Goal: Task Accomplishment & Management: Use online tool/utility

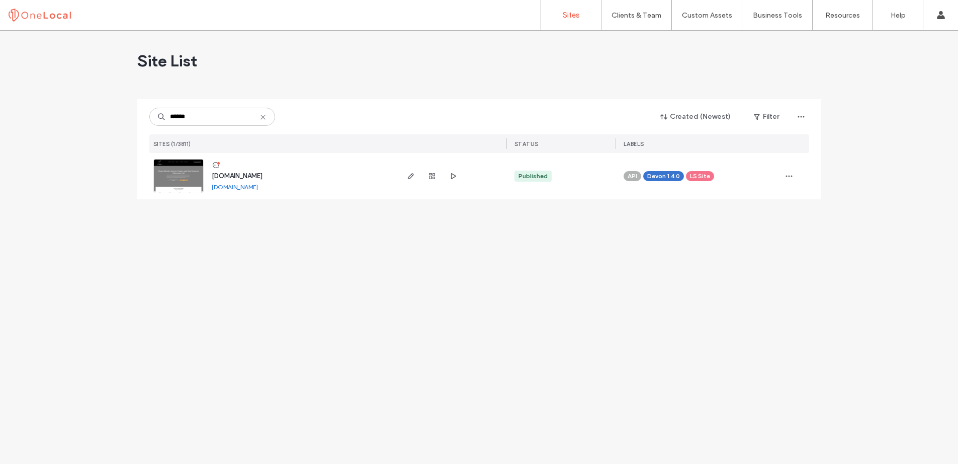
type input "******"
click at [239, 172] on span "www.justflauntit.ca" at bounding box center [237, 176] width 51 height 8
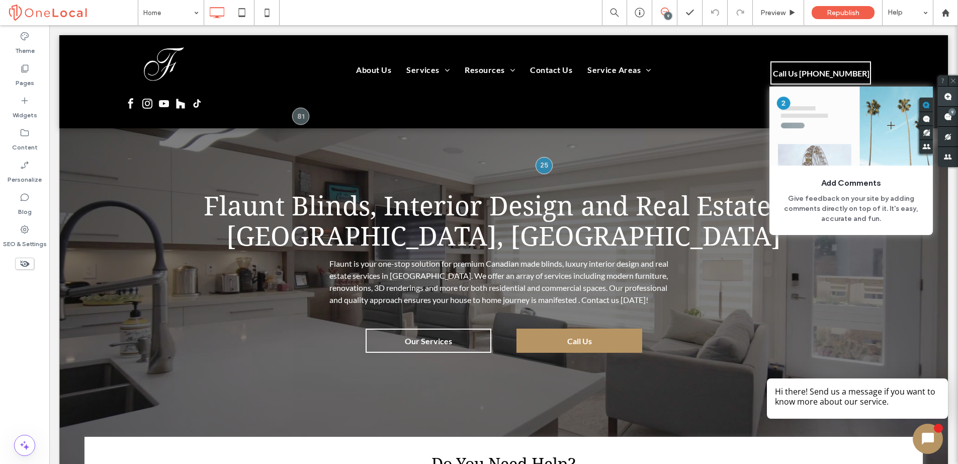
click at [945, 99] on use at bounding box center [948, 97] width 8 height 8
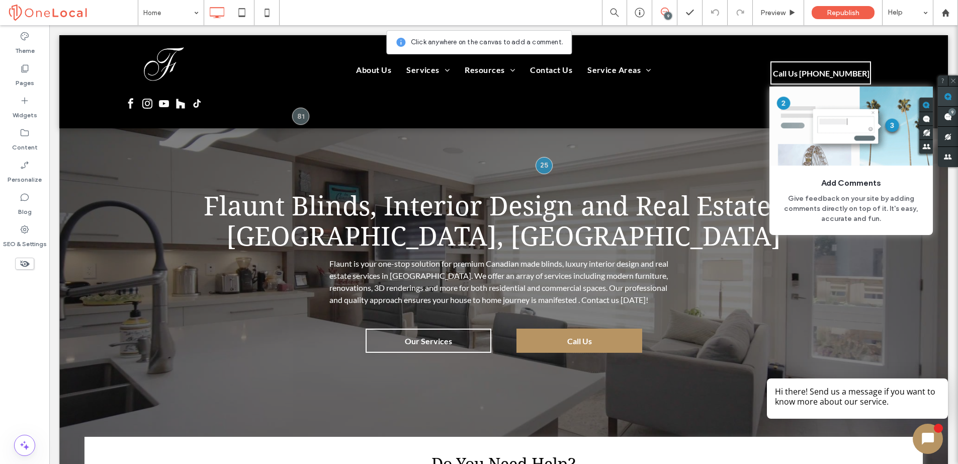
click at [948, 94] on use at bounding box center [948, 97] width 8 height 8
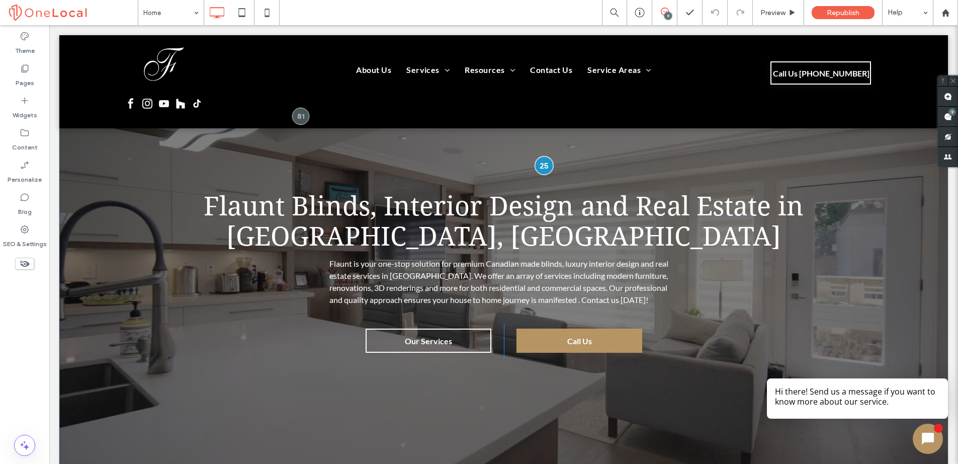
click at [544, 164] on div at bounding box center [544, 165] width 19 height 19
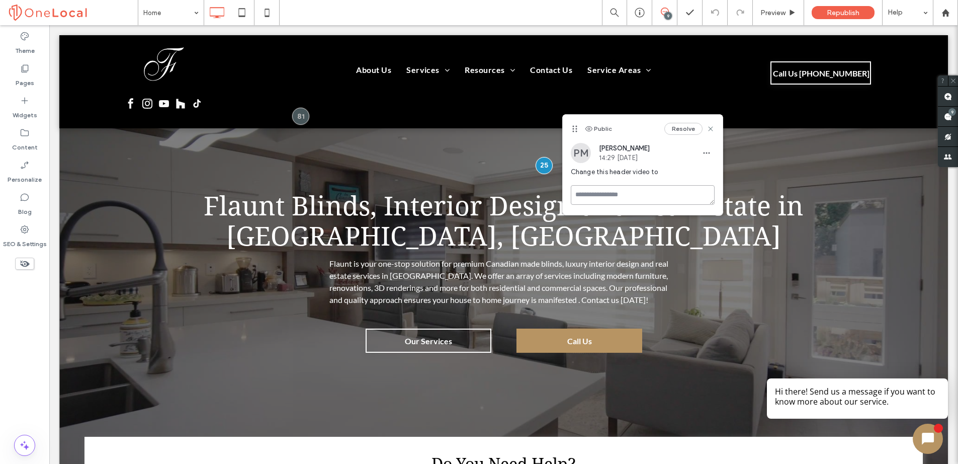
click at [606, 196] on textarea at bounding box center [643, 195] width 144 height 20
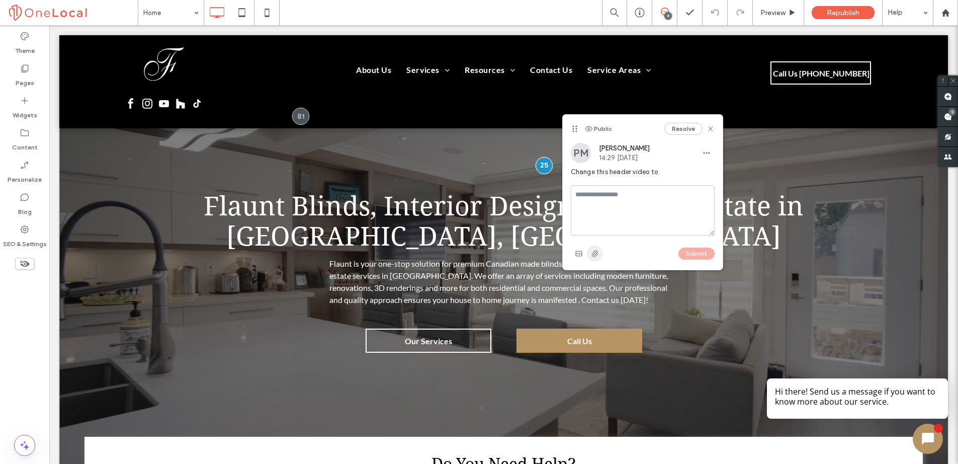
click at [592, 250] on icon "button" at bounding box center [595, 253] width 8 height 8
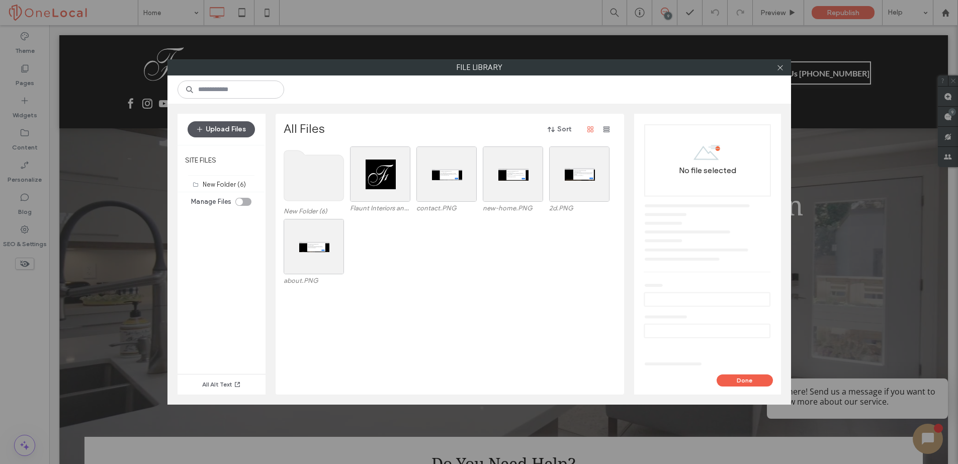
click at [215, 128] on button "Upload Files" at bounding box center [221, 129] width 67 height 16
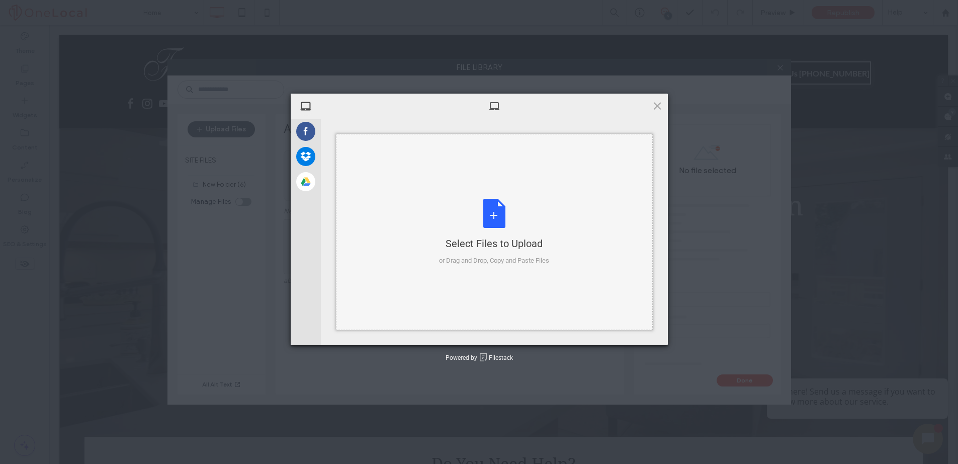
click at [494, 243] on div "Select Files to Upload" at bounding box center [494, 243] width 110 height 14
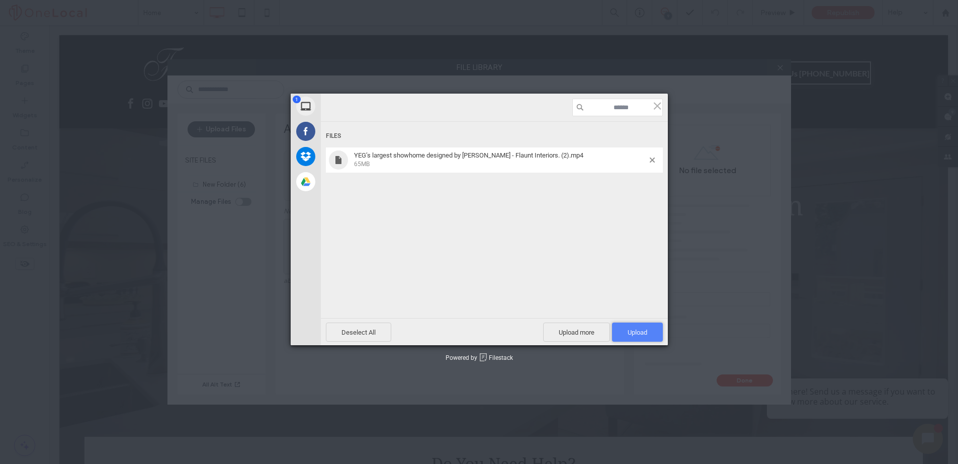
click at [635, 332] on span "Upload 1" at bounding box center [638, 332] width 20 height 8
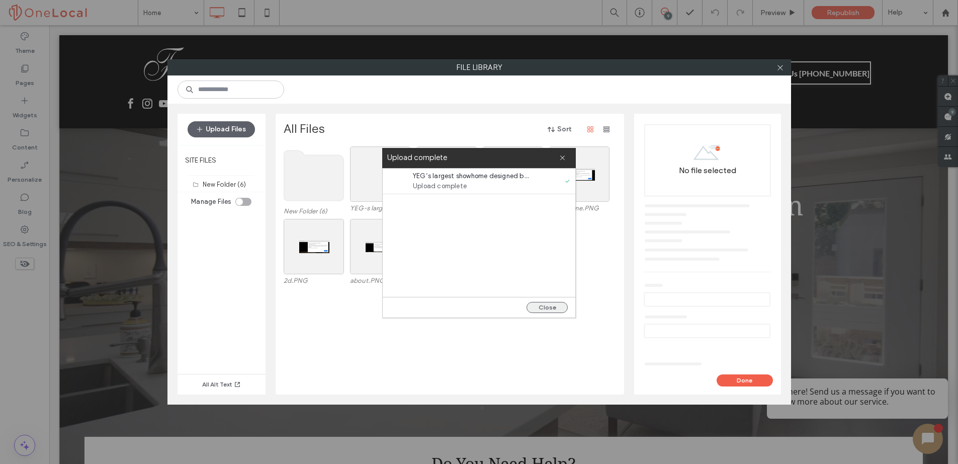
click at [554, 309] on button "Close" at bounding box center [547, 307] width 41 height 11
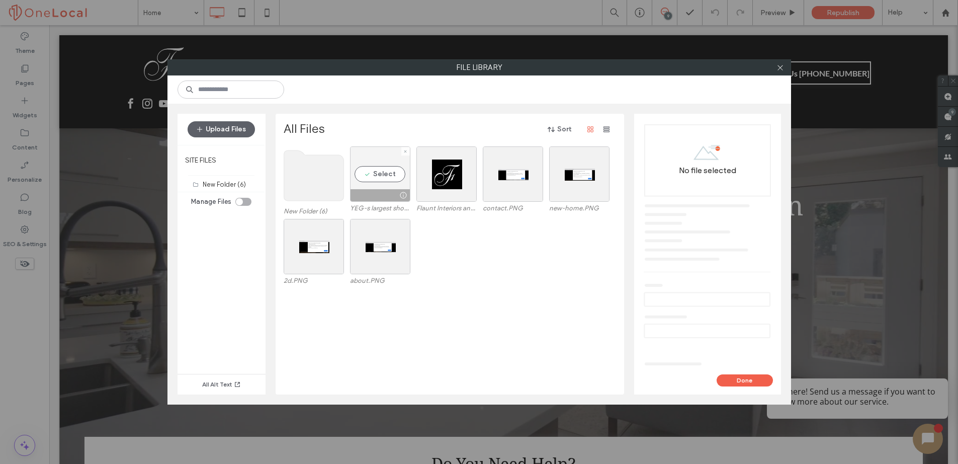
click at [398, 188] on div "Select" at bounding box center [380, 173] width 60 height 55
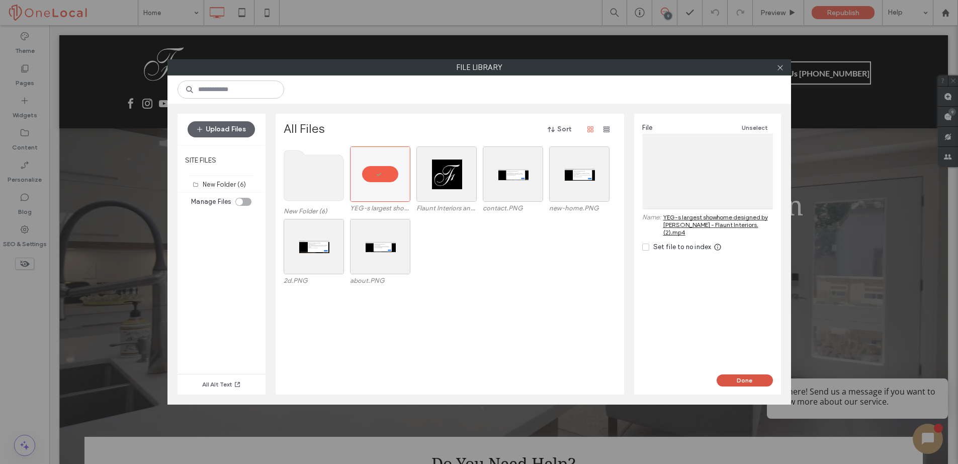
click at [731, 379] on button "Done" at bounding box center [745, 380] width 56 height 12
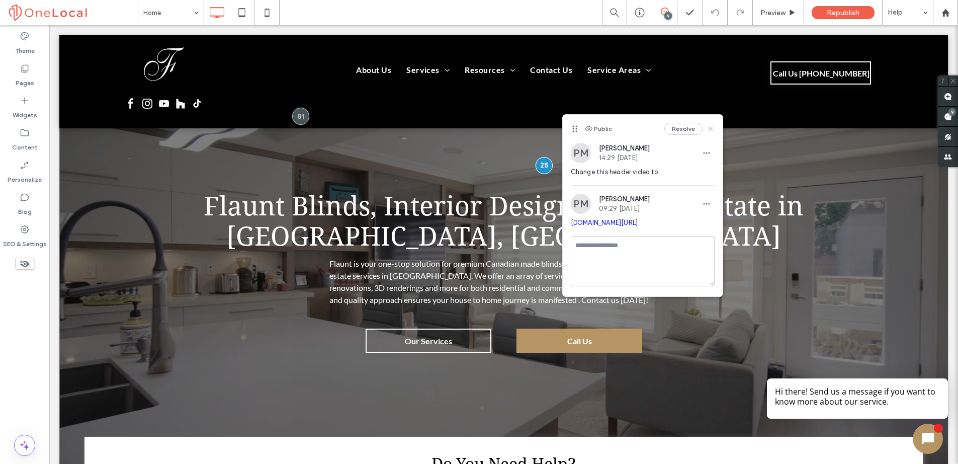
click at [712, 129] on icon at bounding box center [711, 129] width 8 height 8
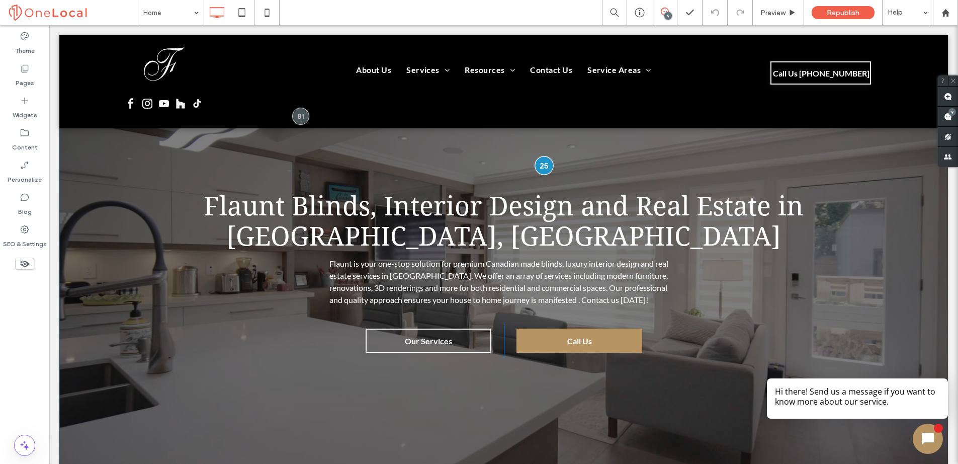
click at [539, 162] on div at bounding box center [544, 165] width 19 height 19
